Goal: Book appointment/travel/reservation

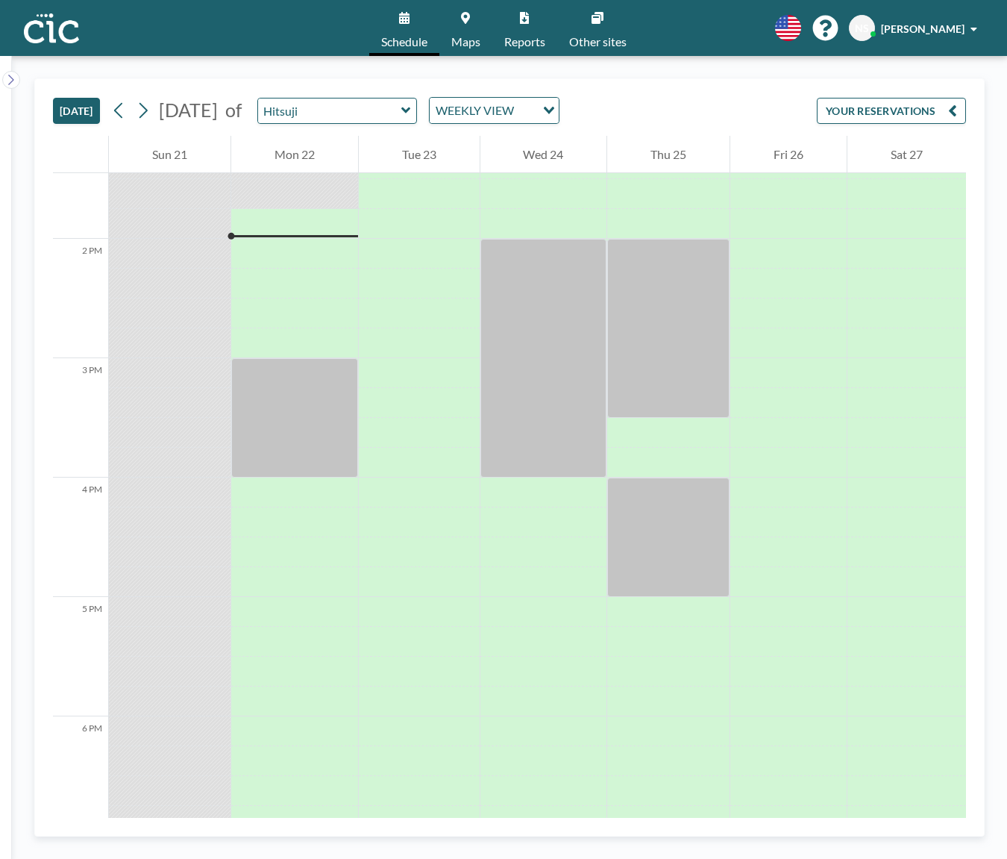
scroll to position [1612, 0]
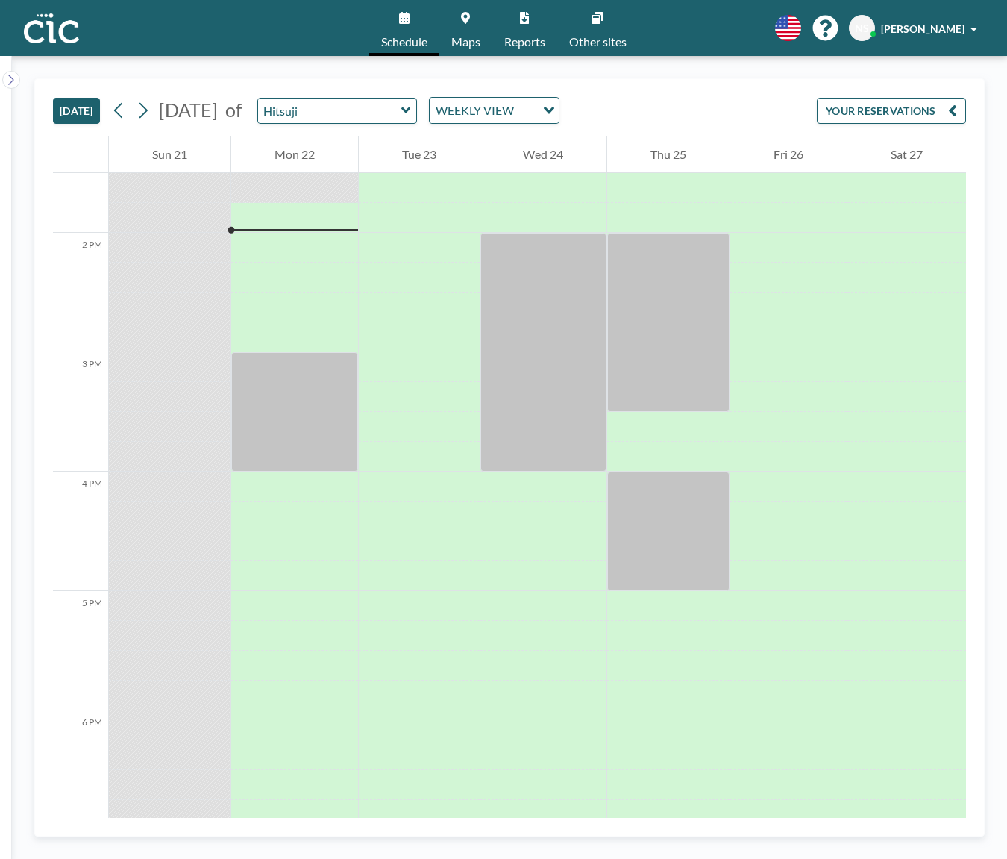
click at [466, 29] on link "Maps" at bounding box center [466, 28] width 53 height 56
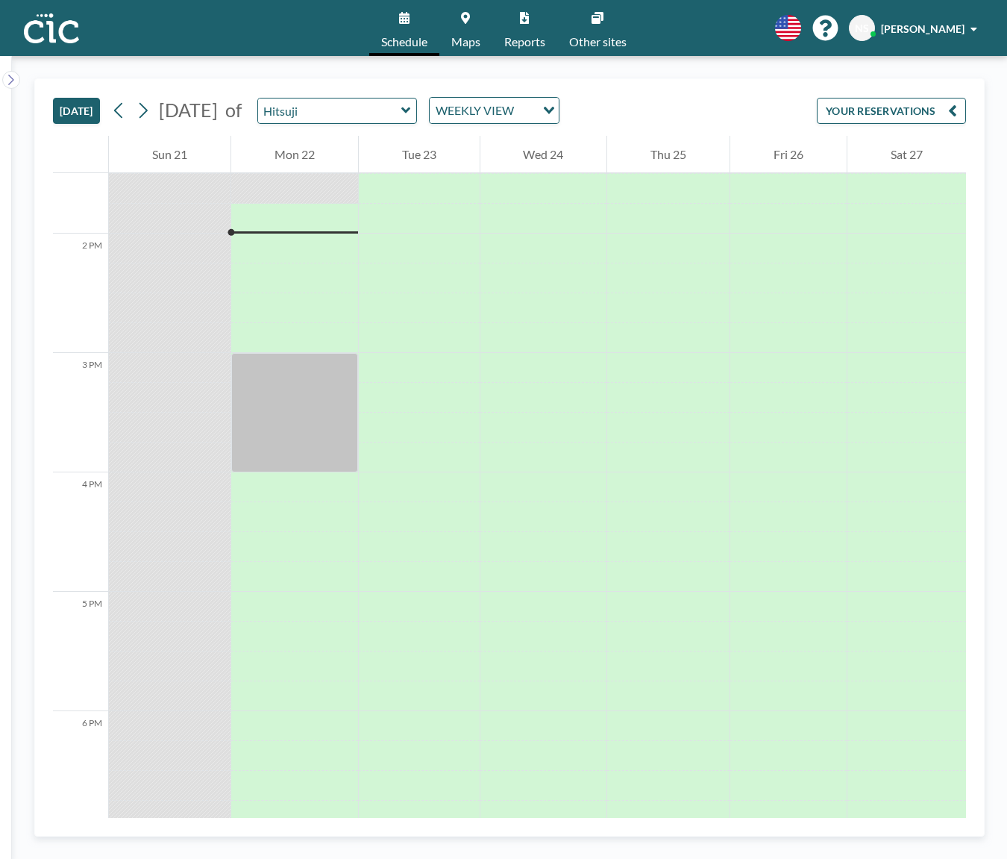
scroll to position [1612, 0]
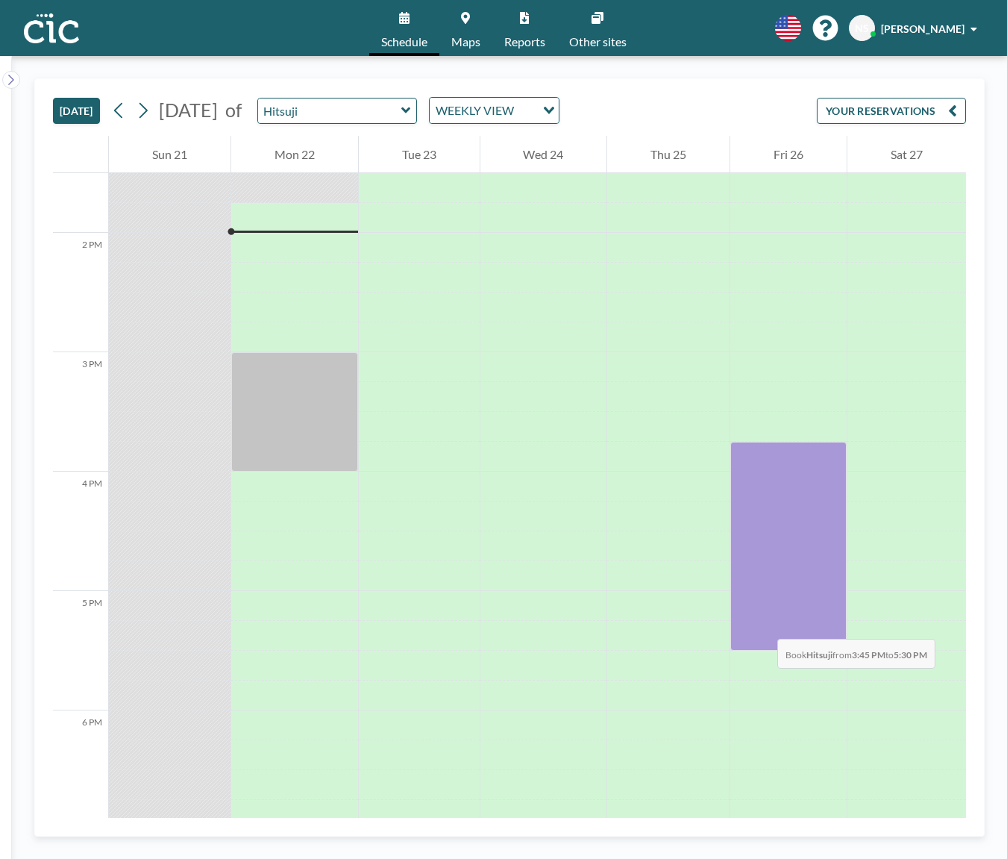
drag, startPoint x: 750, startPoint y: 457, endPoint x: 763, endPoint y: 624, distance: 167.6
click at [763, 624] on div at bounding box center [789, 546] width 116 height 209
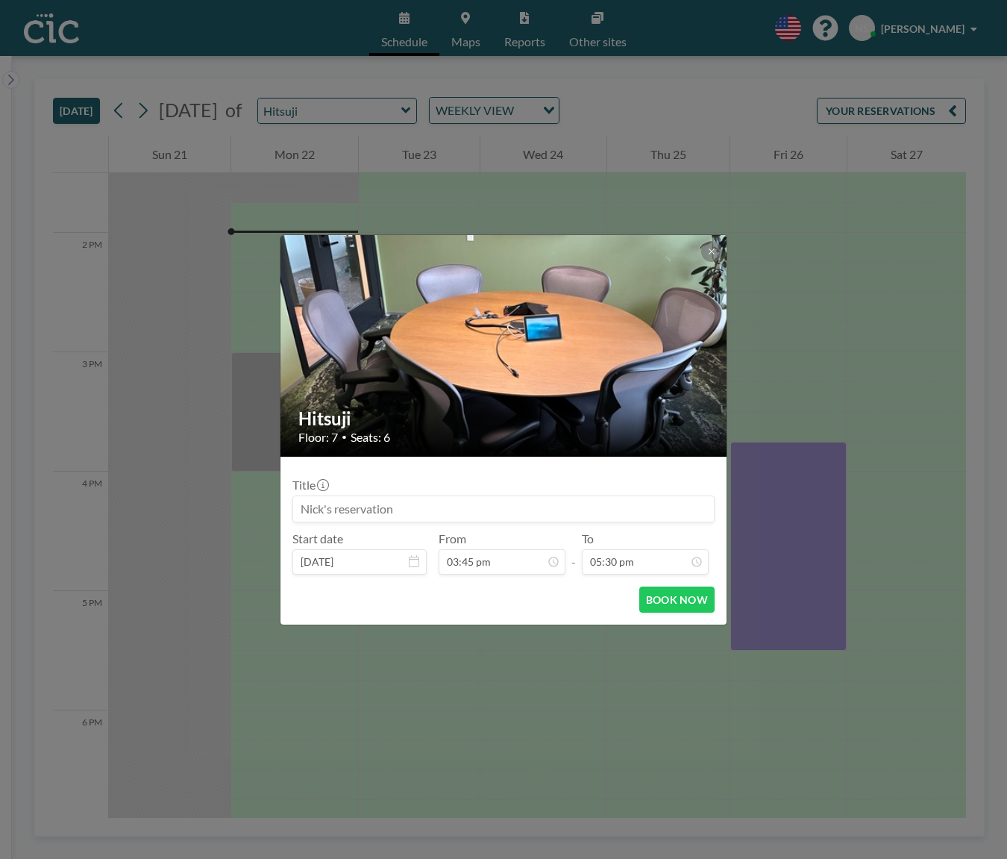
drag, startPoint x: 417, startPoint y: 512, endPoint x: 312, endPoint y: 514, distance: 105.2
click at [312, 514] on input at bounding box center [503, 508] width 421 height 25
type input "Fukuoka Now"
click at [670, 600] on button "BOOK NOW" at bounding box center [676, 600] width 75 height 26
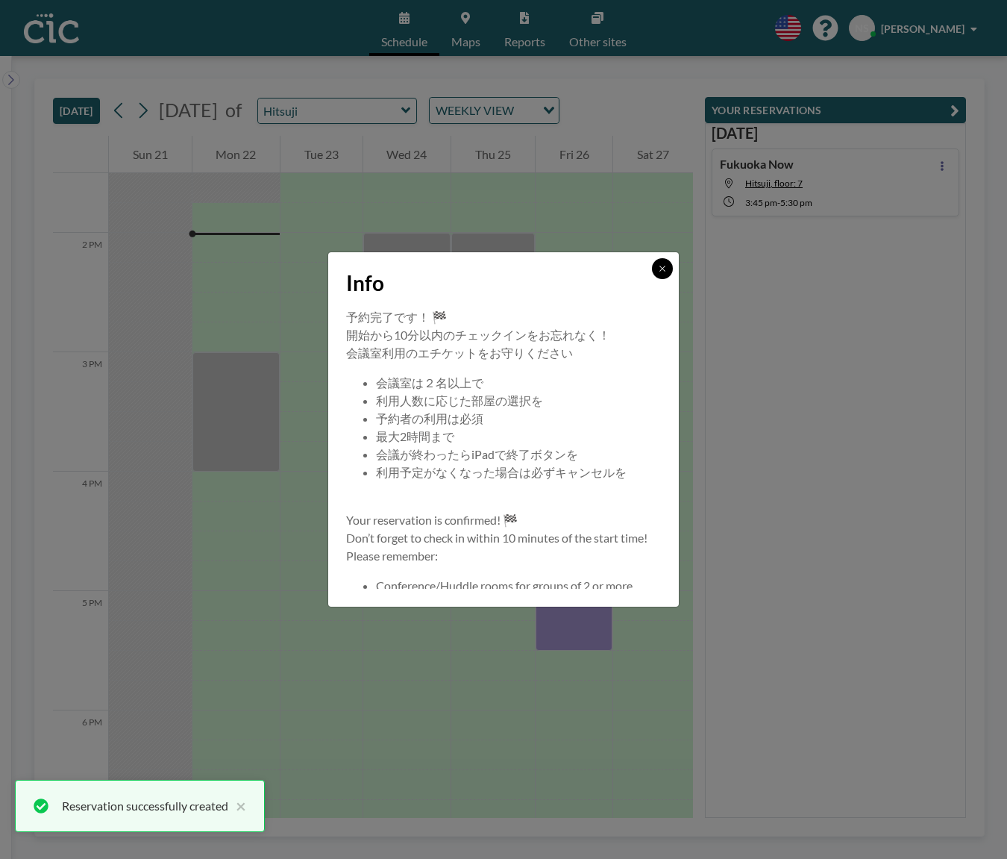
click at [664, 272] on icon at bounding box center [662, 268] width 9 height 9
